Goal: Task Accomplishment & Management: Manage account settings

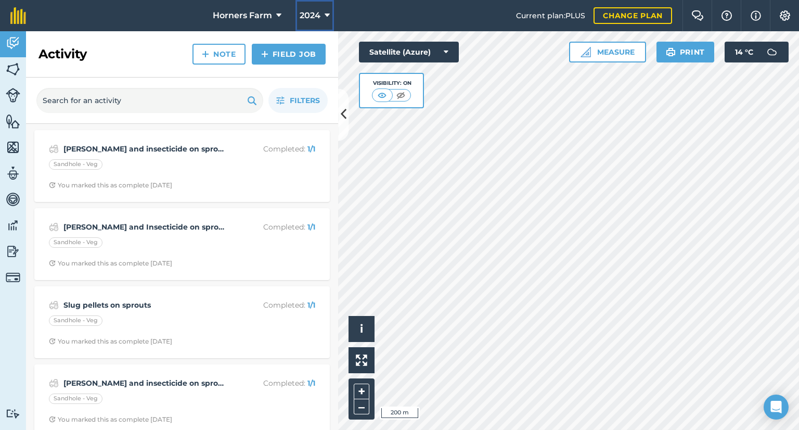
click at [317, 18] on span "2024" at bounding box center [310, 15] width 21 height 12
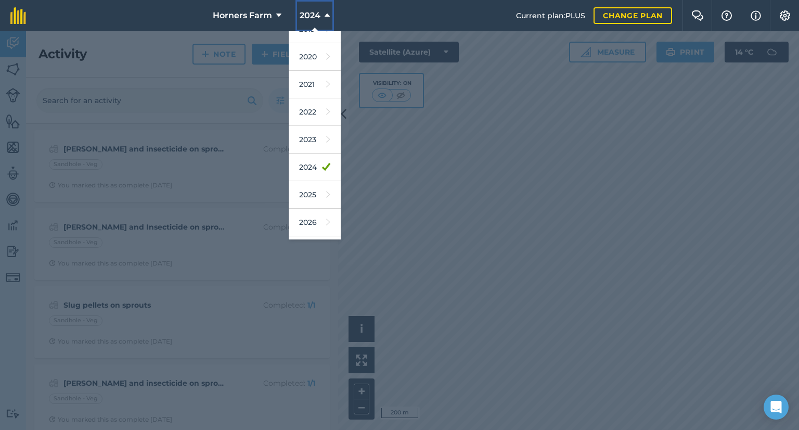
scroll to position [83, 0]
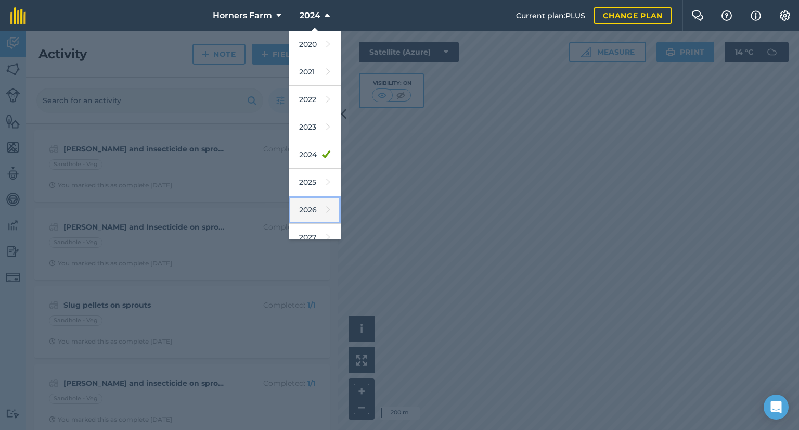
click at [304, 216] on link "2026" at bounding box center [315, 210] width 52 height 28
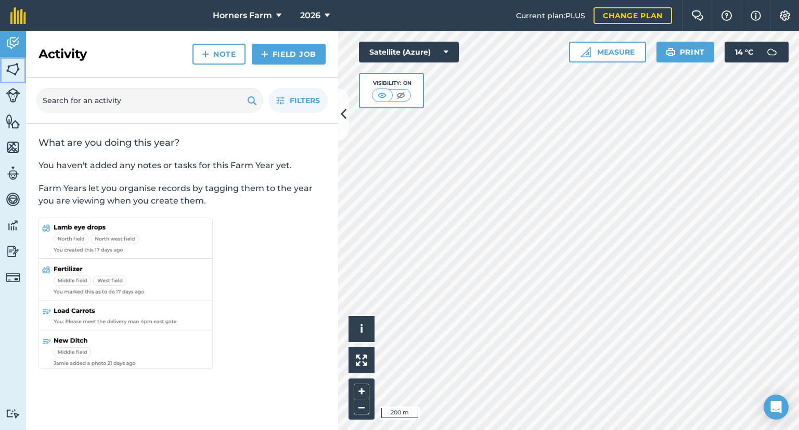
click at [16, 70] on img at bounding box center [13, 69] width 15 height 16
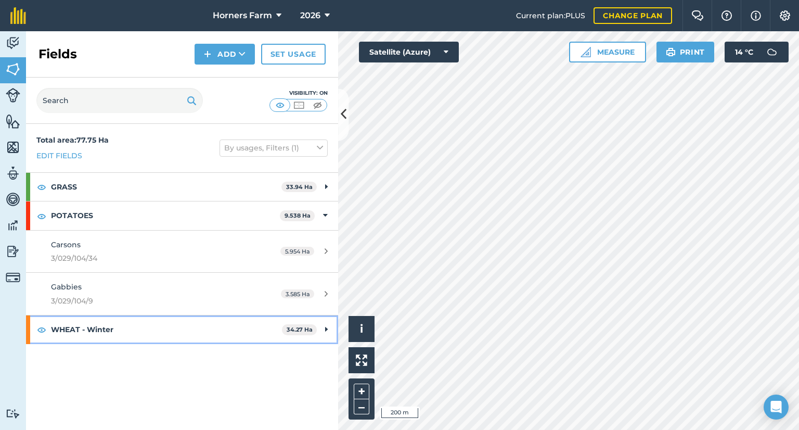
click at [117, 327] on strong "WHEAT - Winter" at bounding box center [166, 329] width 231 height 28
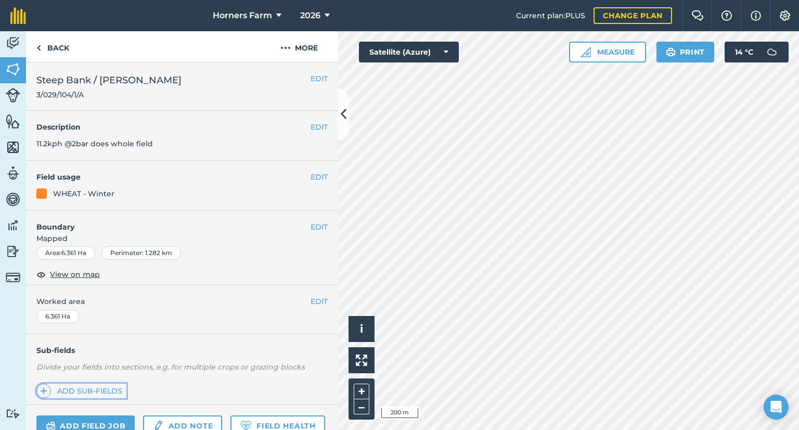
click at [57, 384] on link "Add sub-fields" at bounding box center [81, 391] width 90 height 15
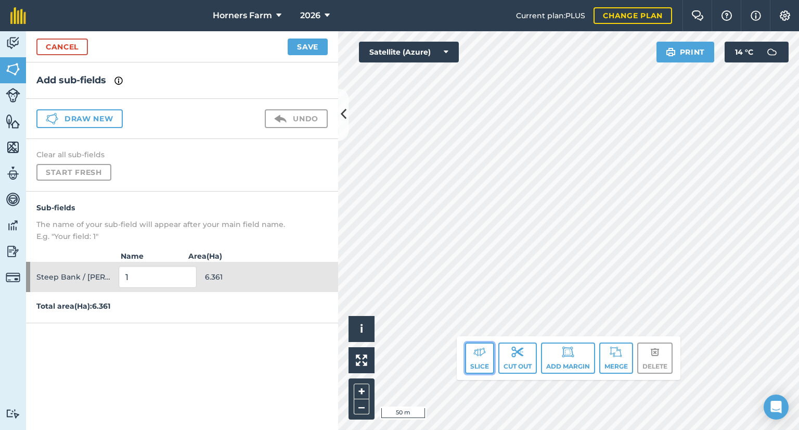
click at [485, 362] on button "Slice" at bounding box center [479, 357] width 29 height 31
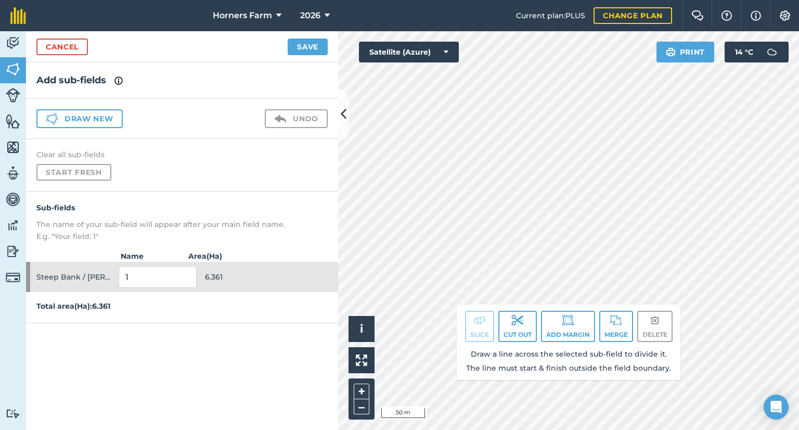
click at [500, 346] on div "Slice Cut out Add margin Merge Delete Draw a line across the selected sub-field…" at bounding box center [569, 341] width 224 height 75
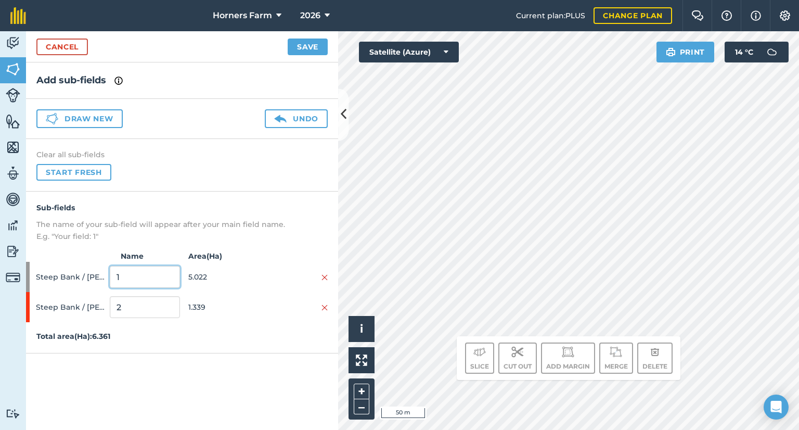
click at [123, 271] on input "1" at bounding box center [145, 277] width 70 height 22
type input "Wheat"
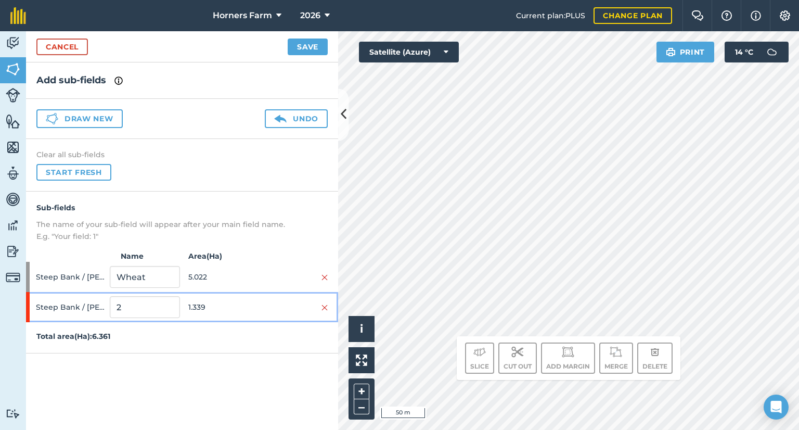
click at [130, 319] on div "2" at bounding box center [145, 307] width 70 height 30
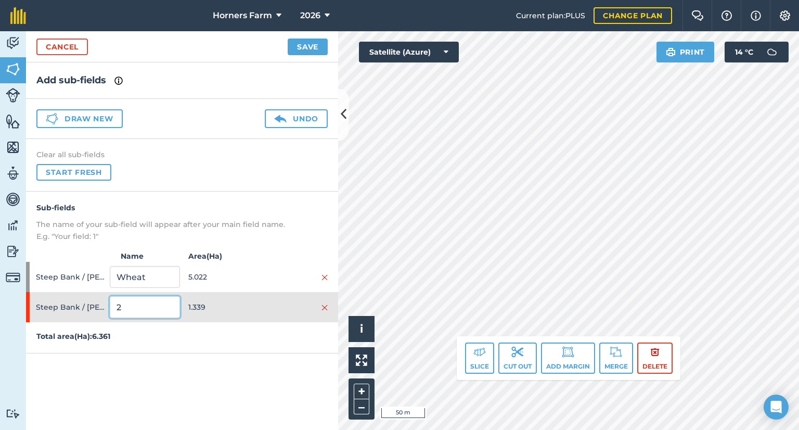
click at [137, 313] on input "2" at bounding box center [145, 307] width 70 height 22
type input "Spuds"
click at [161, 374] on div "Add sub-fields Draw new Undo Clear all sub-fields Start fresh Sub-fields The na…" at bounding box center [182, 245] width 312 height 367
click at [308, 47] on button "Save" at bounding box center [308, 47] width 40 height 17
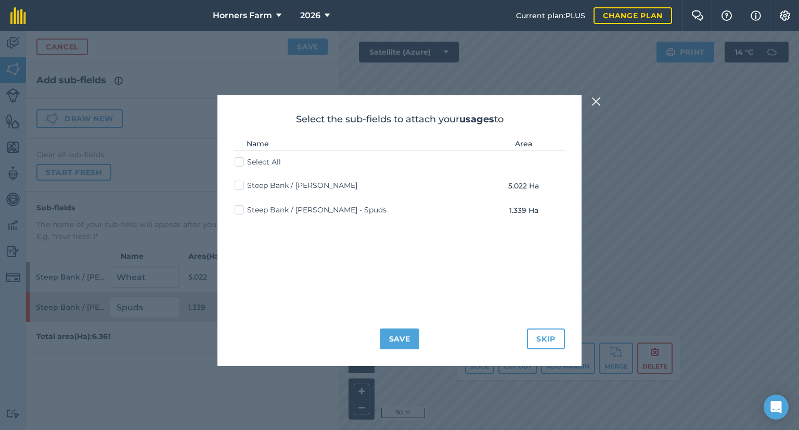
click at [240, 165] on label "Select All" at bounding box center [258, 162] width 46 height 11
click at [240, 163] on input "Select All" at bounding box center [238, 160] width 7 height 7
checkbox input "true"
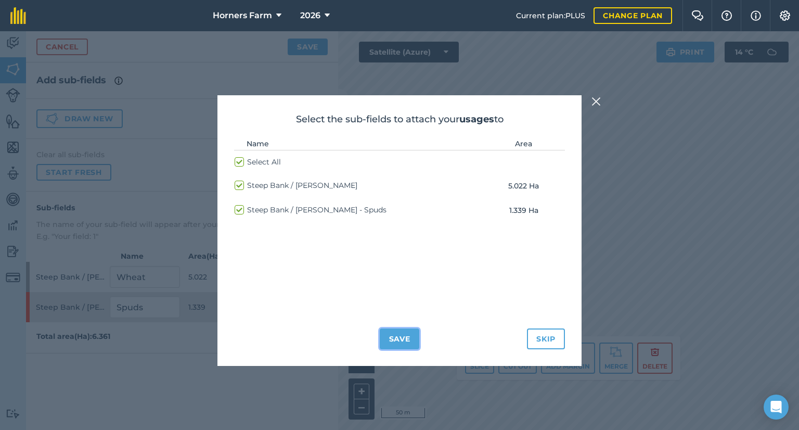
click at [393, 336] on button "Save" at bounding box center [400, 338] width 40 height 21
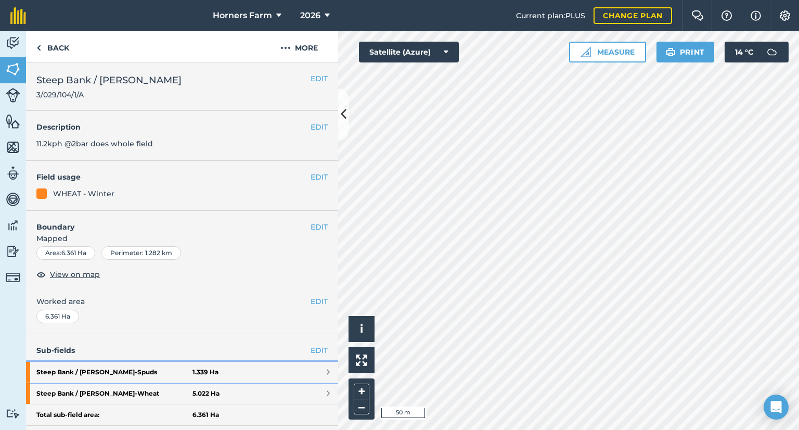
click at [174, 371] on strong "Steep Bank / [PERSON_NAME] - Spuds" at bounding box center [114, 372] width 156 height 21
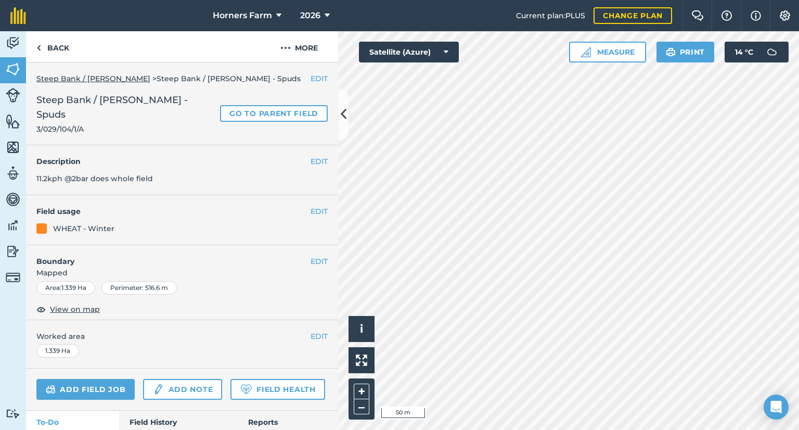
click at [97, 223] on div "WHEAT - Winter" at bounding box center [83, 228] width 61 height 11
click at [311, 206] on button "EDIT" at bounding box center [319, 211] width 17 height 11
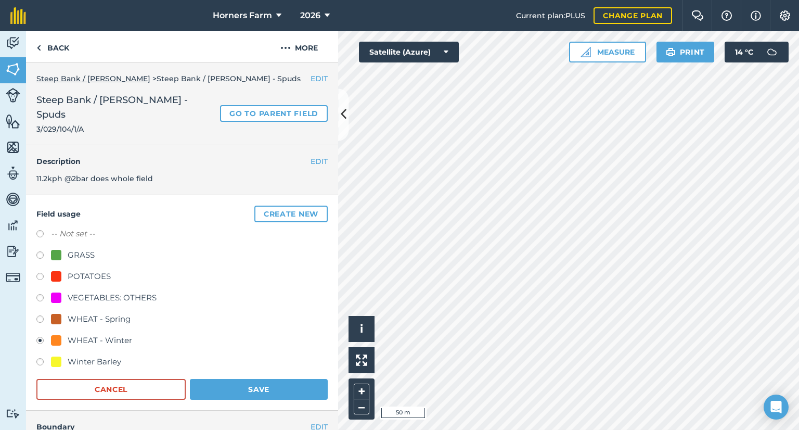
click at [33, 257] on div "Field usage Create new -- Not set -- GRASS POTATOES VEGETABLES: OTHERS WHEAT - …" at bounding box center [182, 302] width 312 height 215
click at [39, 273] on label at bounding box center [43, 278] width 15 height 10
radio input "true"
radio input "false"
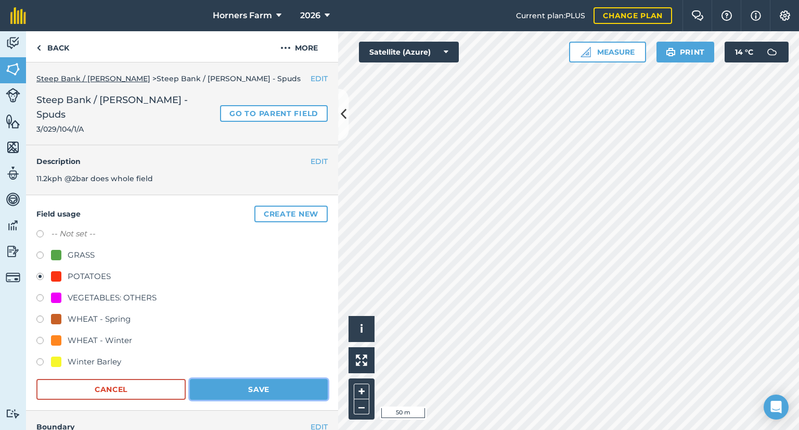
click at [237, 379] on button "Save" at bounding box center [259, 389] width 138 height 21
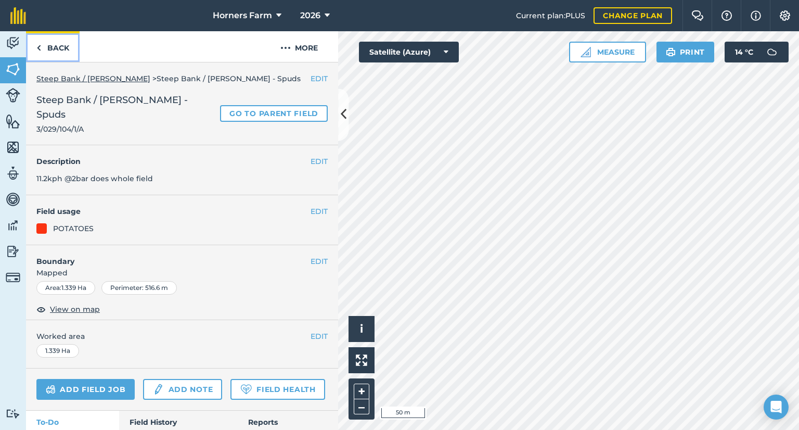
click at [61, 52] on link "Back" at bounding box center [53, 46] width 54 height 31
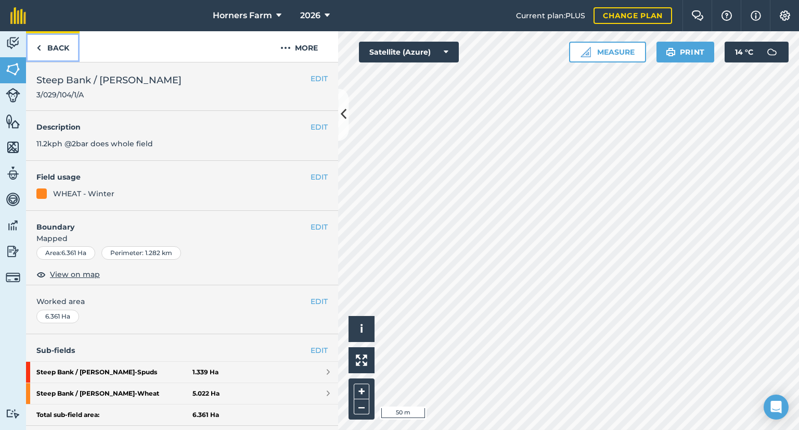
click at [61, 52] on link "Back" at bounding box center [53, 46] width 54 height 31
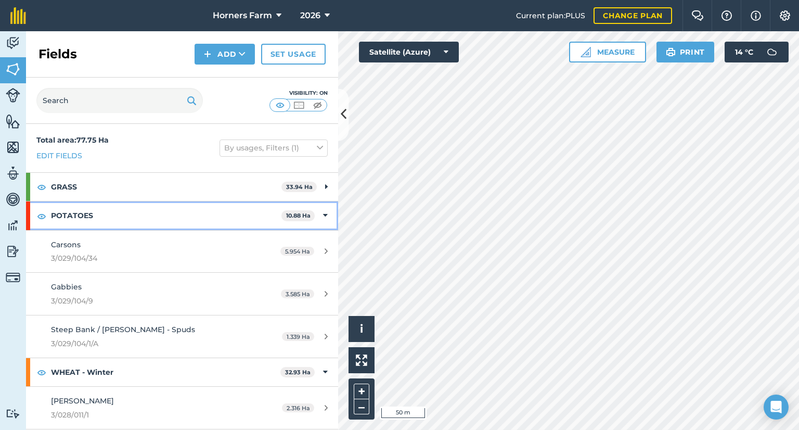
click at [314, 212] on div "POTATOES 10.88 Ha" at bounding box center [182, 215] width 312 height 28
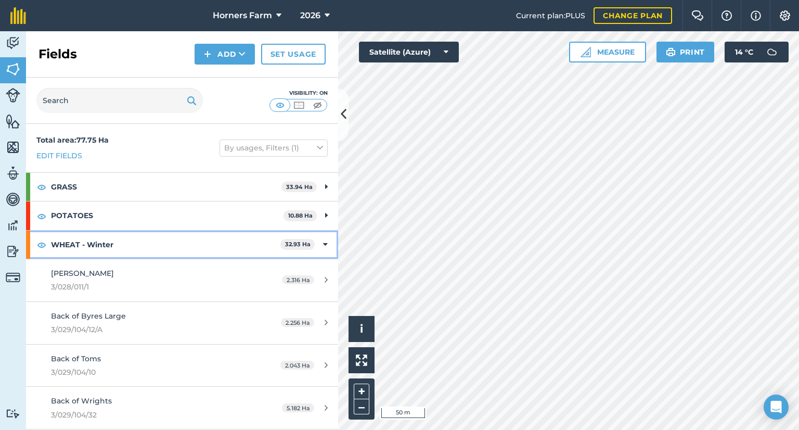
click at [321, 244] on div "WHEAT - Winter 32.93 Ha" at bounding box center [182, 245] width 312 height 28
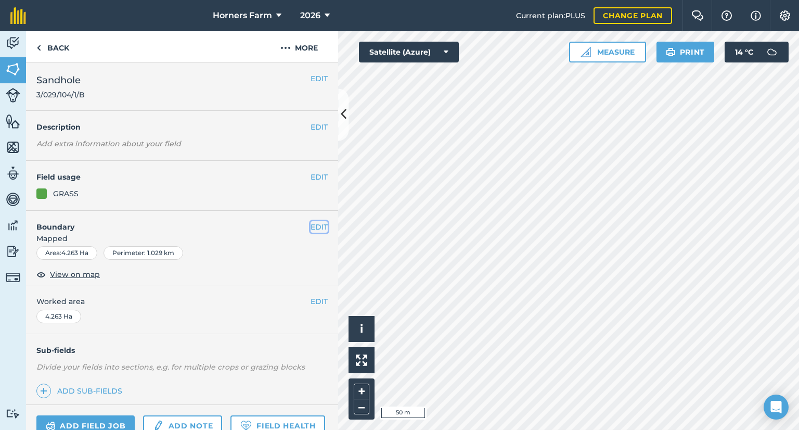
click at [311, 224] on button "EDIT" at bounding box center [319, 226] width 17 height 11
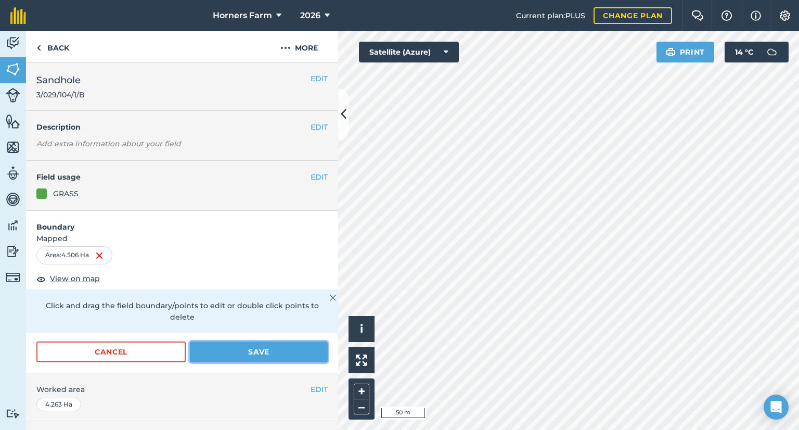
click at [258, 344] on button "Save" at bounding box center [259, 351] width 138 height 21
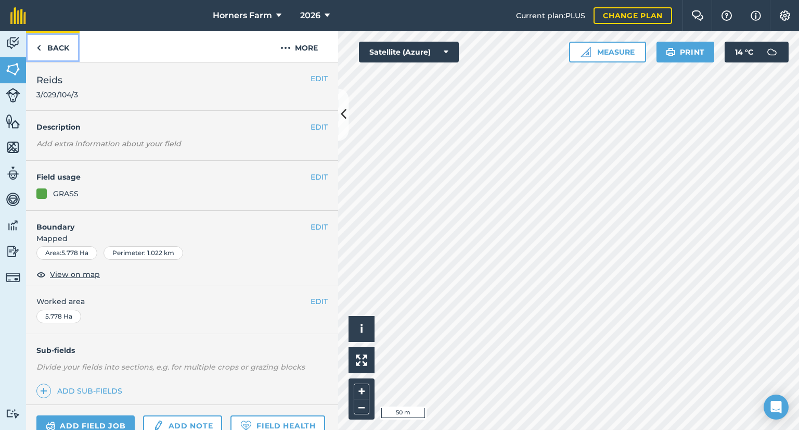
click at [61, 42] on link "Back" at bounding box center [53, 46] width 54 height 31
click at [364, 407] on button "–" at bounding box center [362, 406] width 16 height 15
click at [322, 13] on button "2026" at bounding box center [315, 15] width 38 height 31
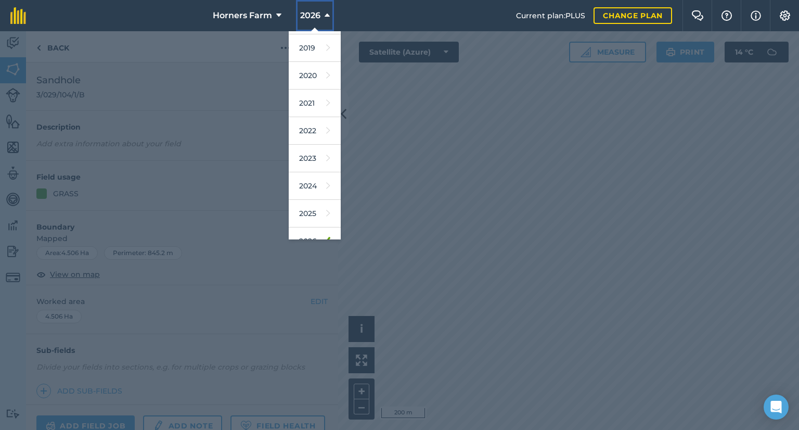
scroll to position [62, 0]
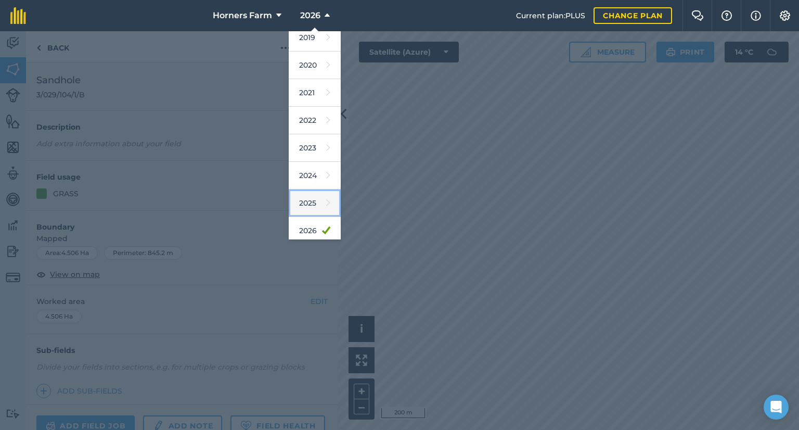
click at [302, 195] on link "2025" at bounding box center [315, 203] width 52 height 28
